Goal: Task Accomplishment & Management: Manage account settings

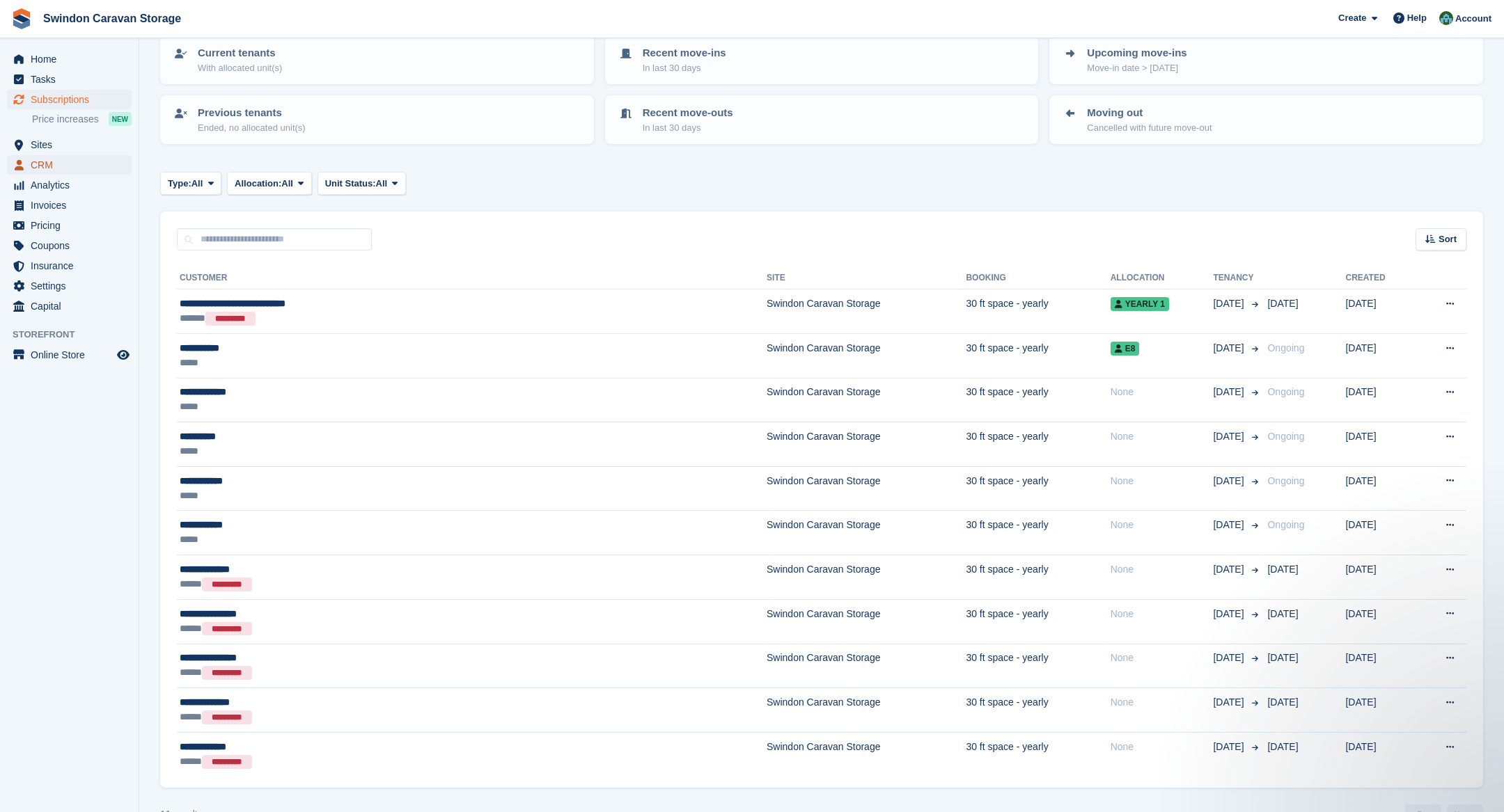
click at [77, 158] on span "CRM" at bounding box center [72, 165] width 84 height 20
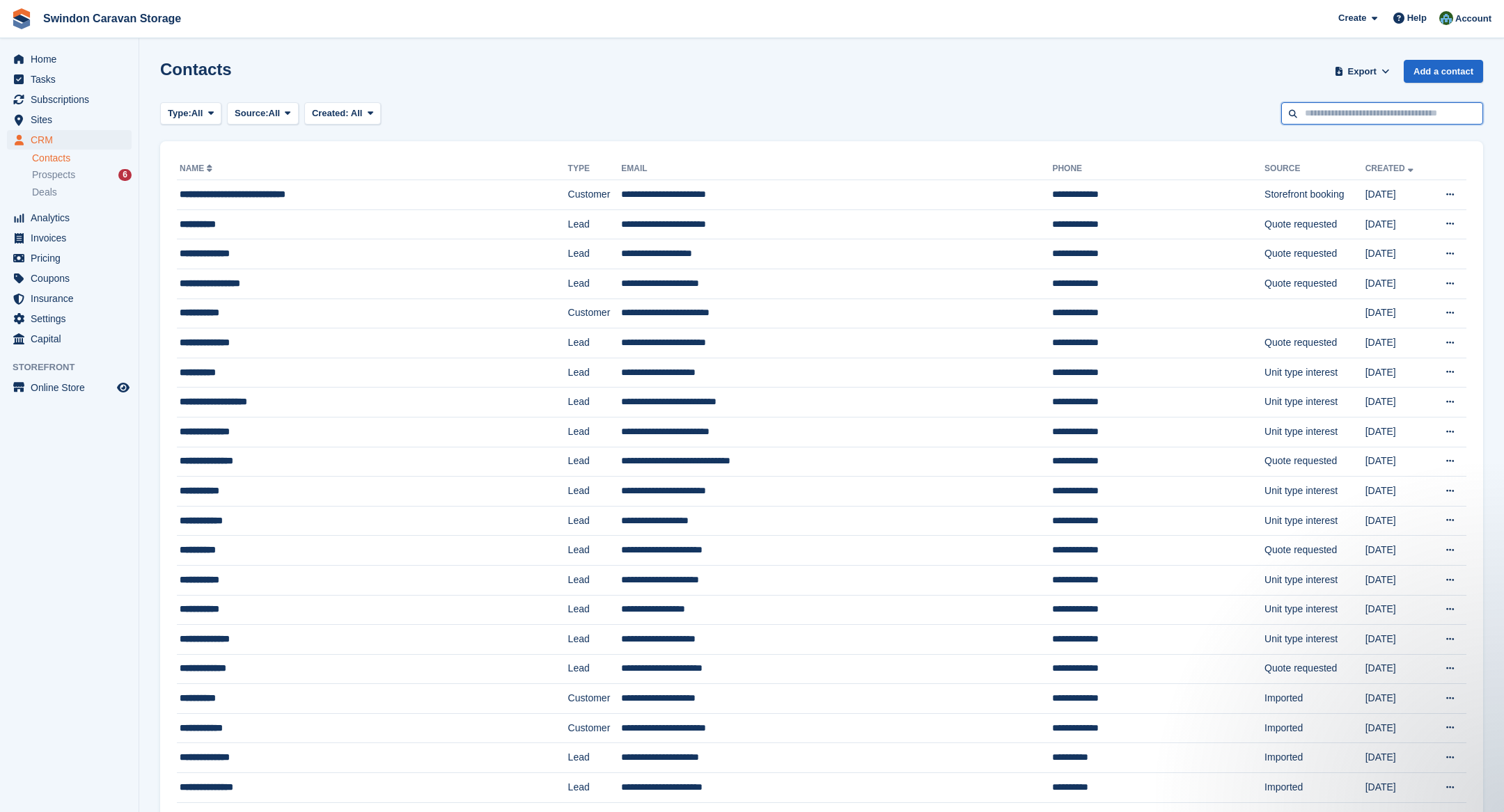
click at [1346, 104] on input "text" at bounding box center [1382, 114] width 202 height 23
type input "******"
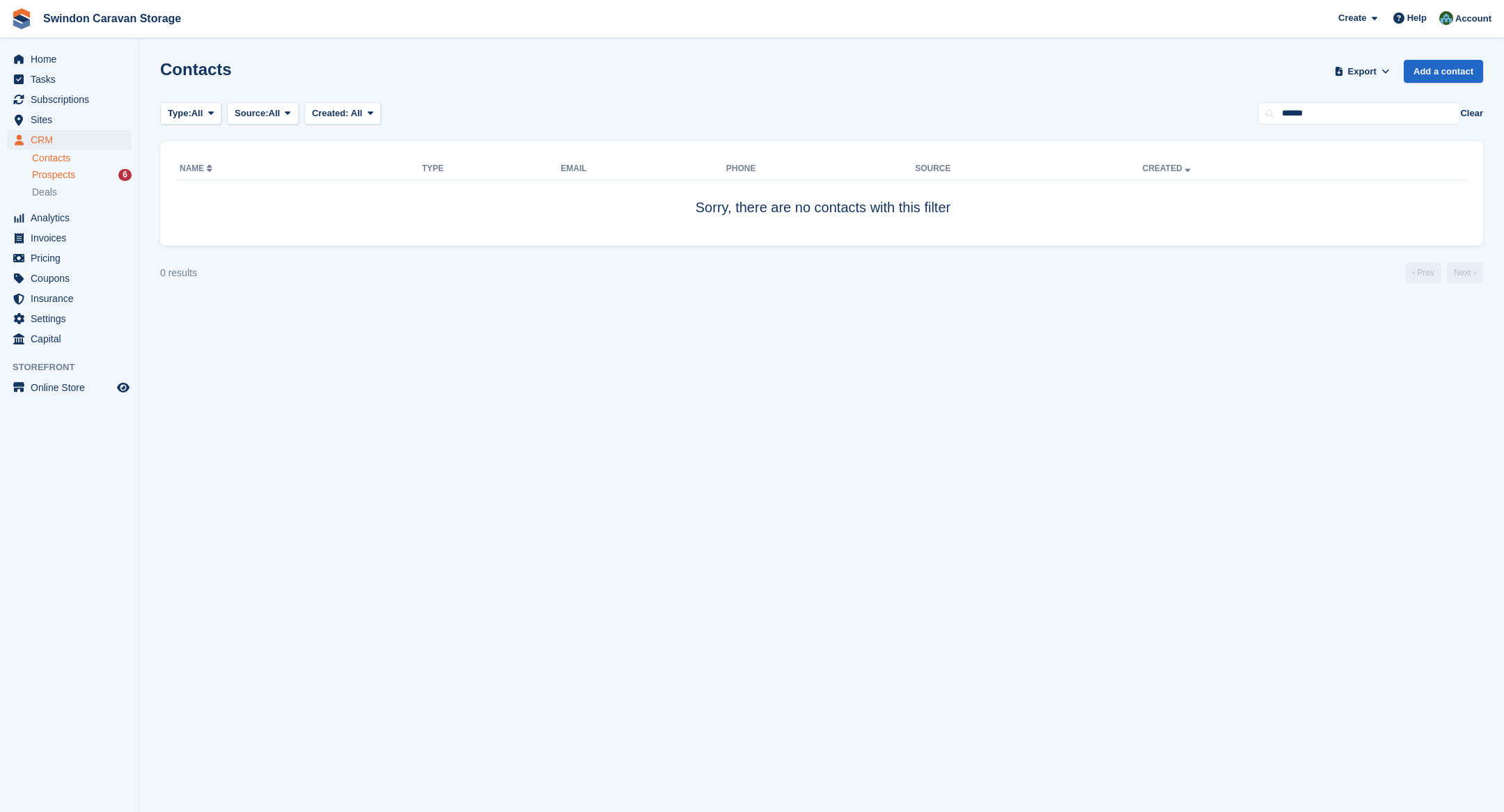
click at [80, 177] on div "Prospects 6" at bounding box center [81, 175] width 99 height 13
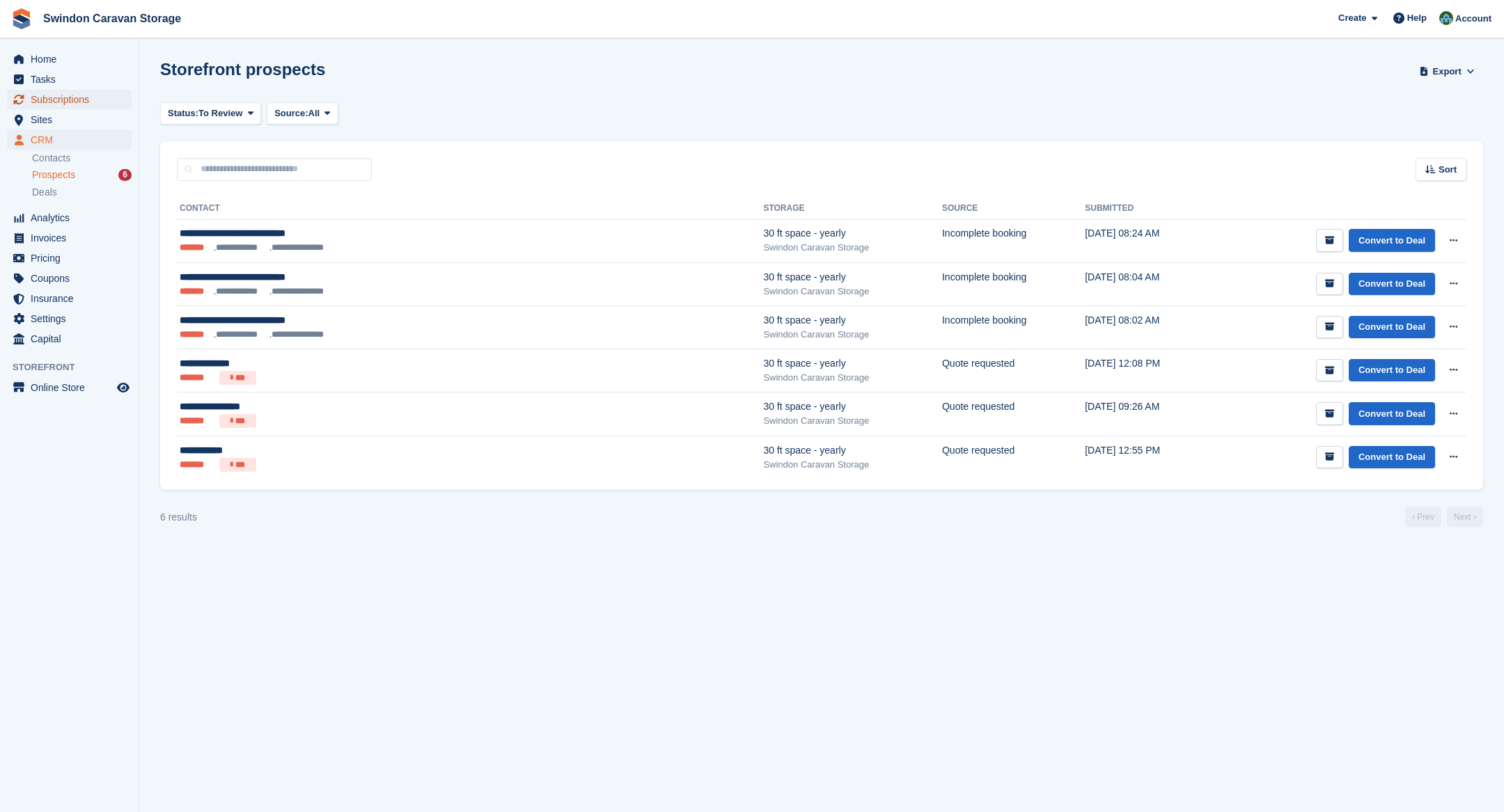
click at [71, 106] on span "Subscriptions" at bounding box center [72, 99] width 84 height 20
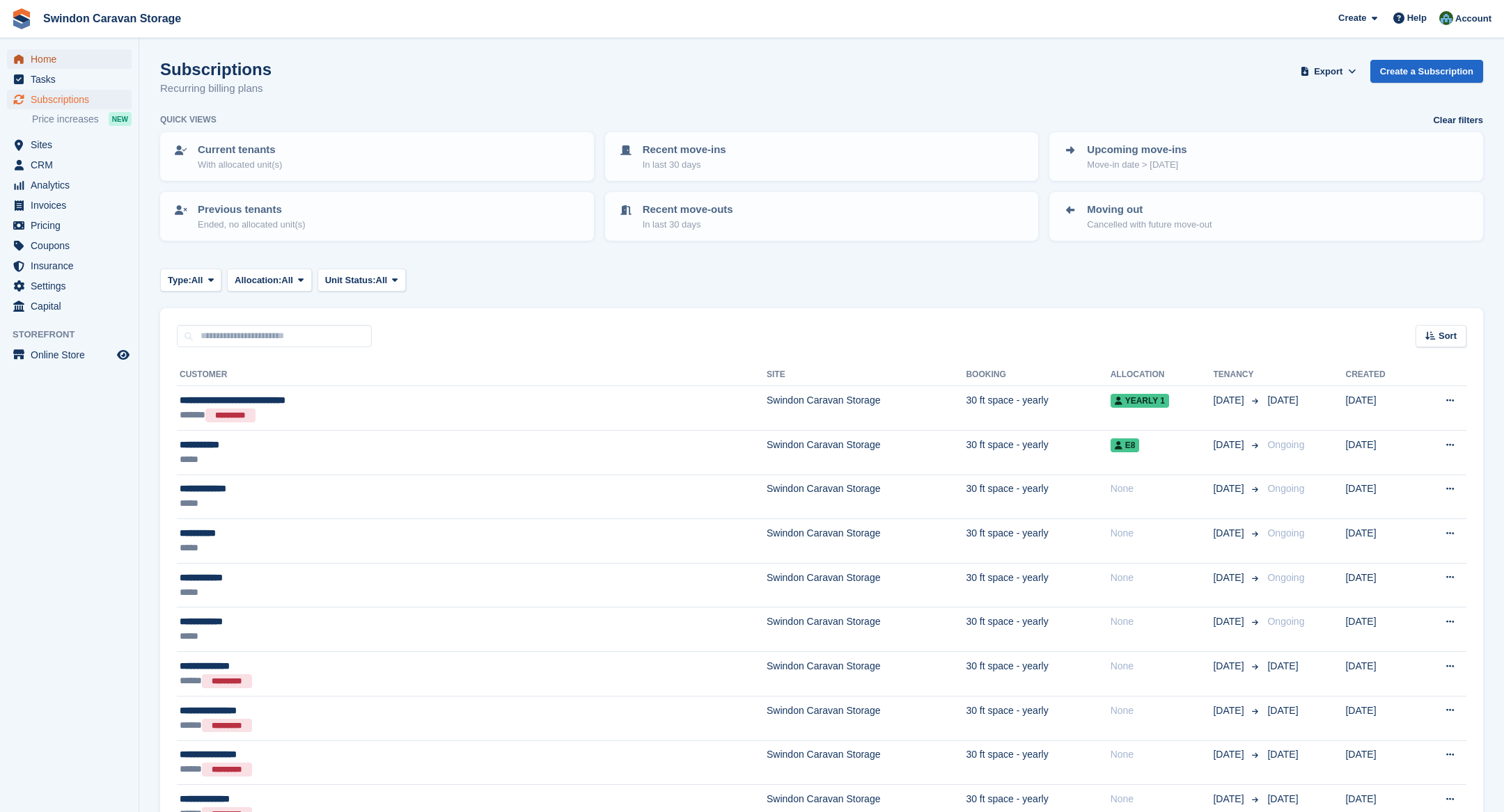
click at [62, 62] on span "Home" at bounding box center [72, 59] width 84 height 20
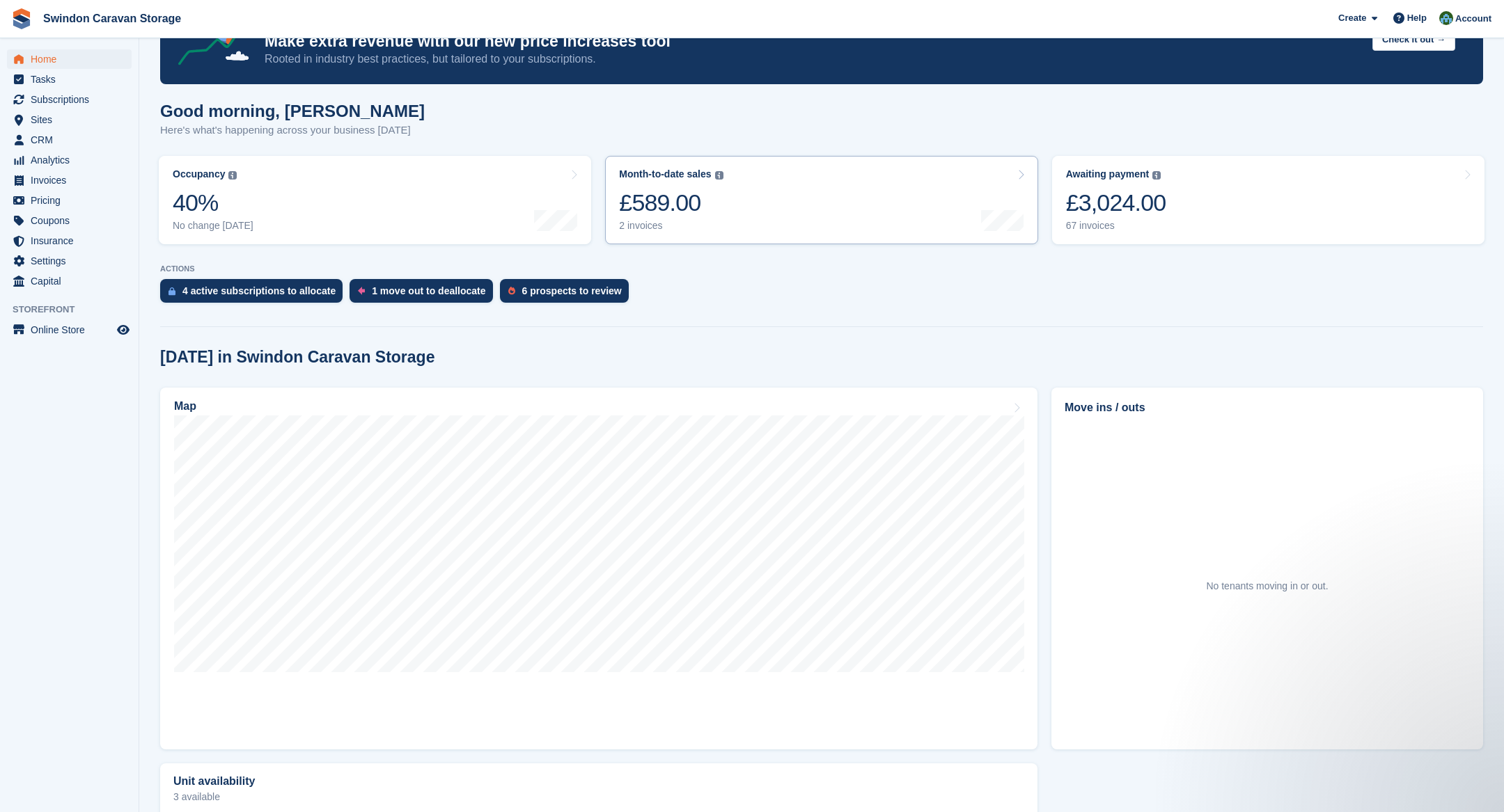
scroll to position [76, 0]
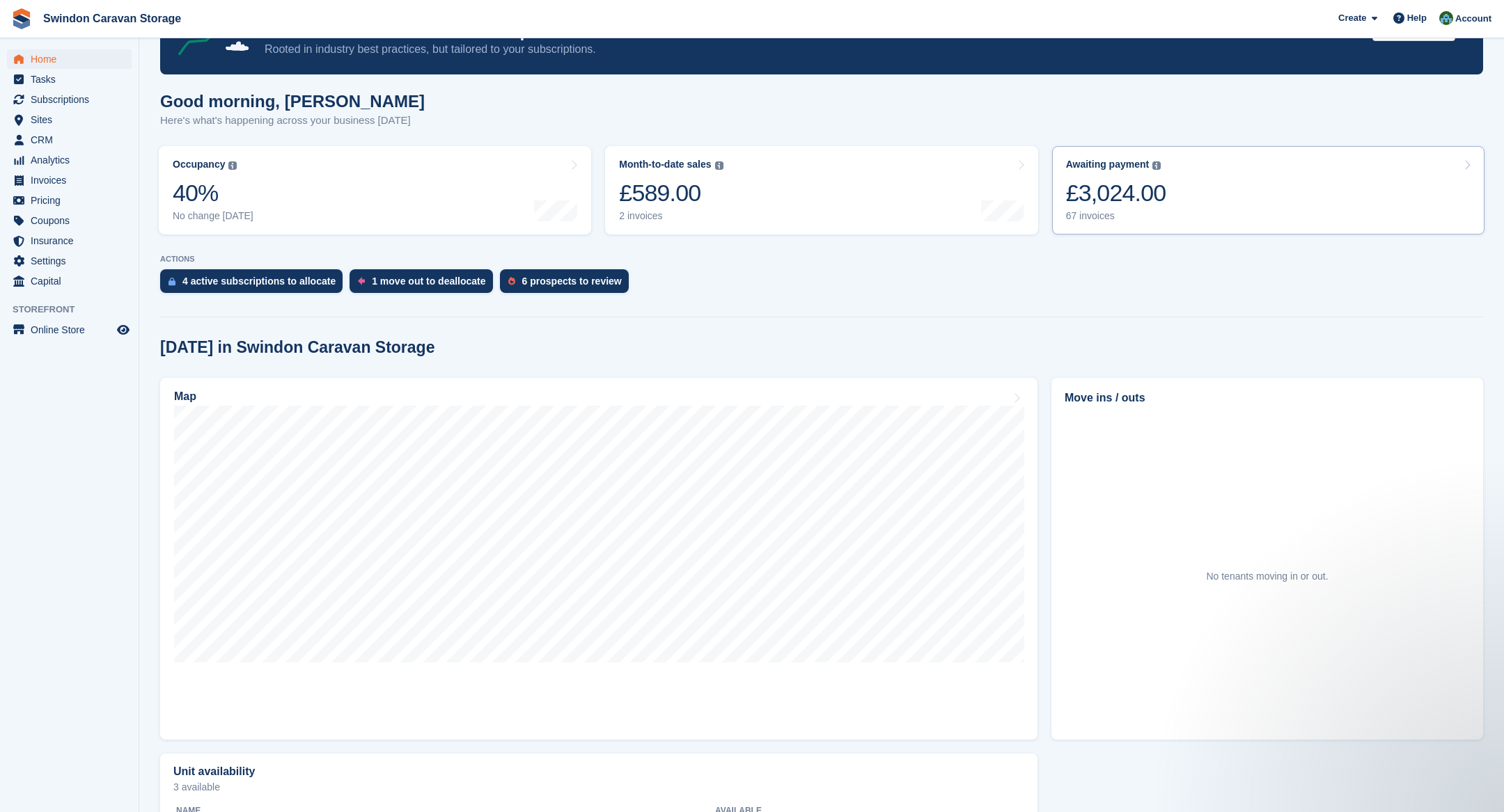
click at [1144, 208] on div "£3,024.00" at bounding box center [1116, 193] width 100 height 29
